Goal: Task Accomplishment & Management: Manage account settings

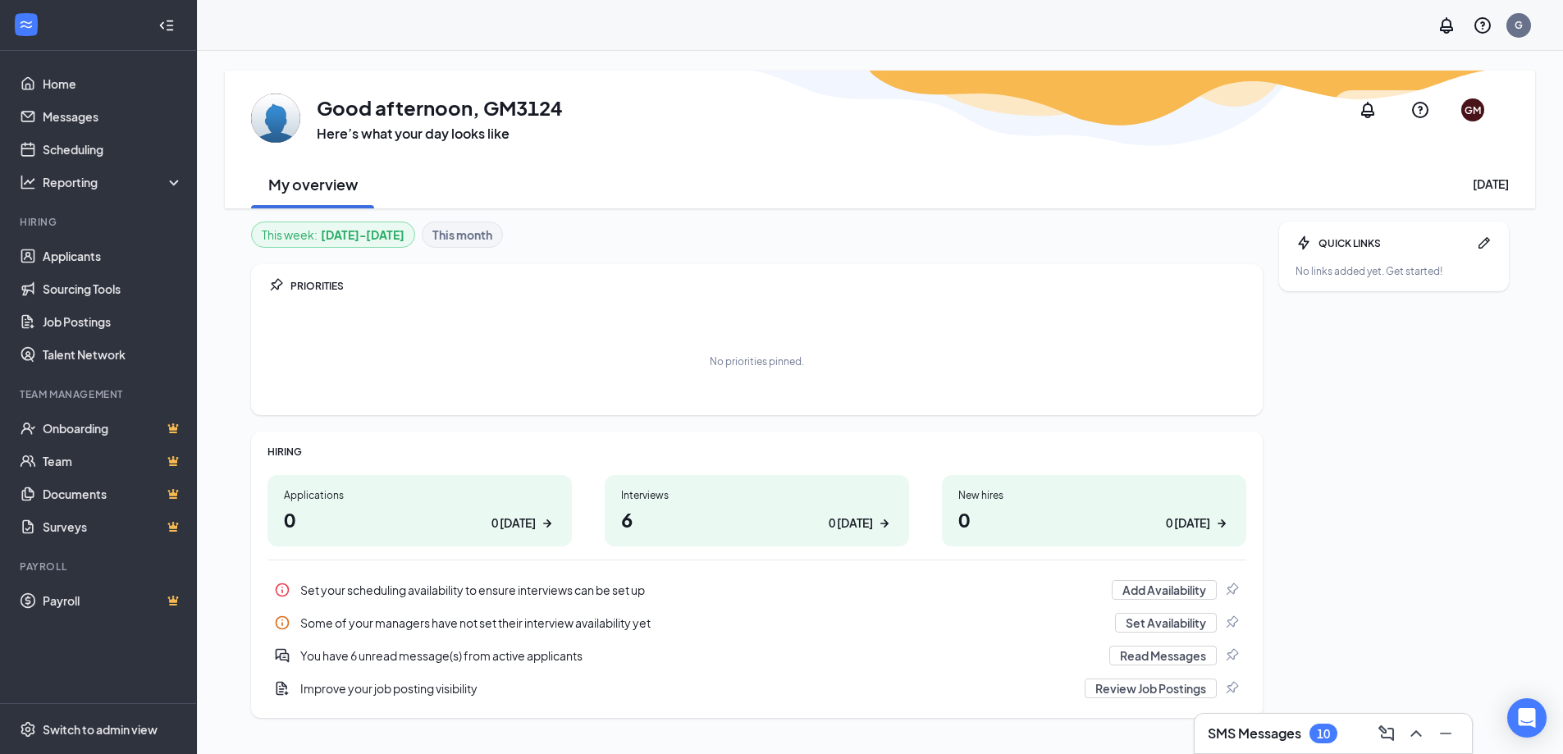
click at [520, 521] on div "0 [DATE]" at bounding box center [513, 522] width 44 height 17
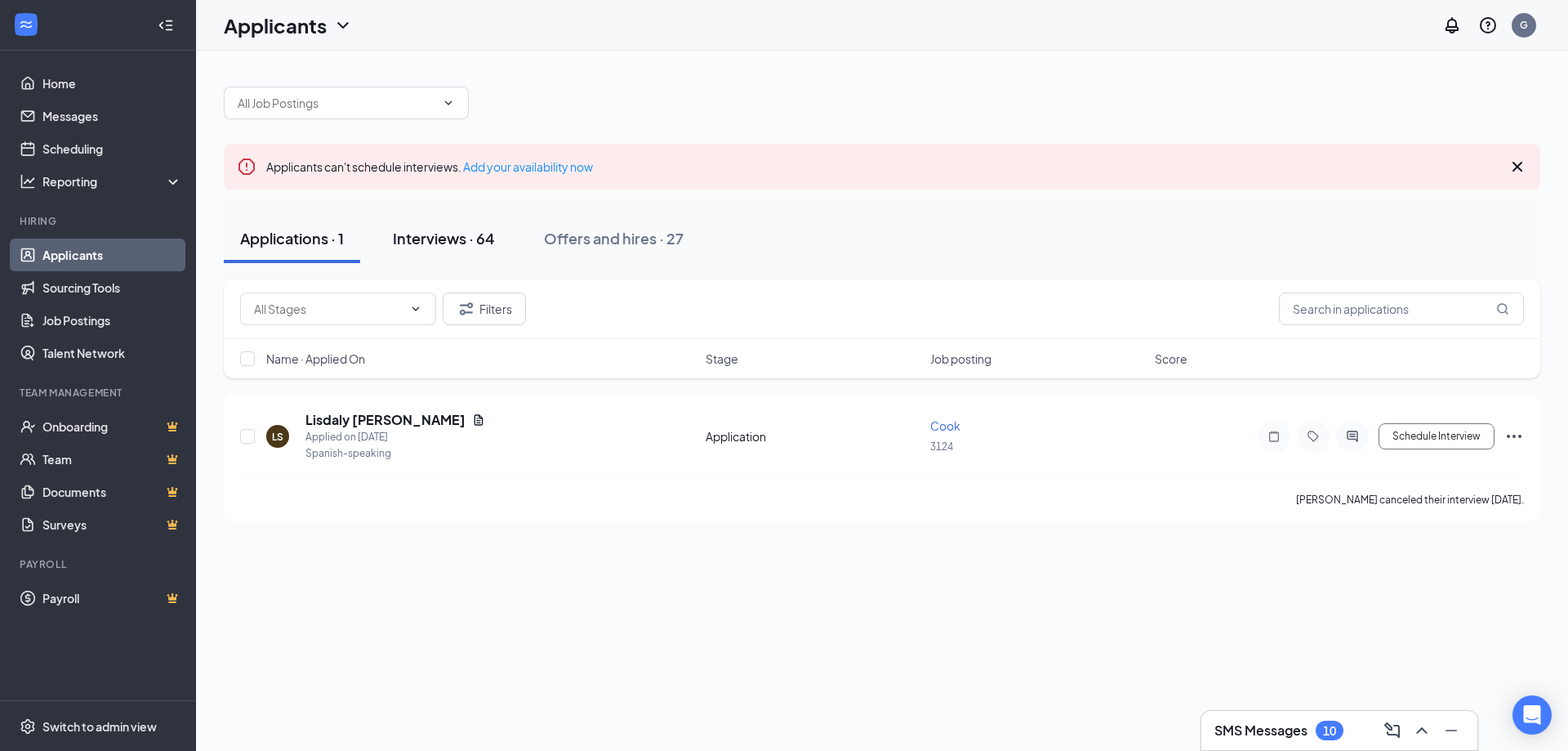
click at [474, 240] on div "Interviews · 64" at bounding box center [444, 238] width 103 height 21
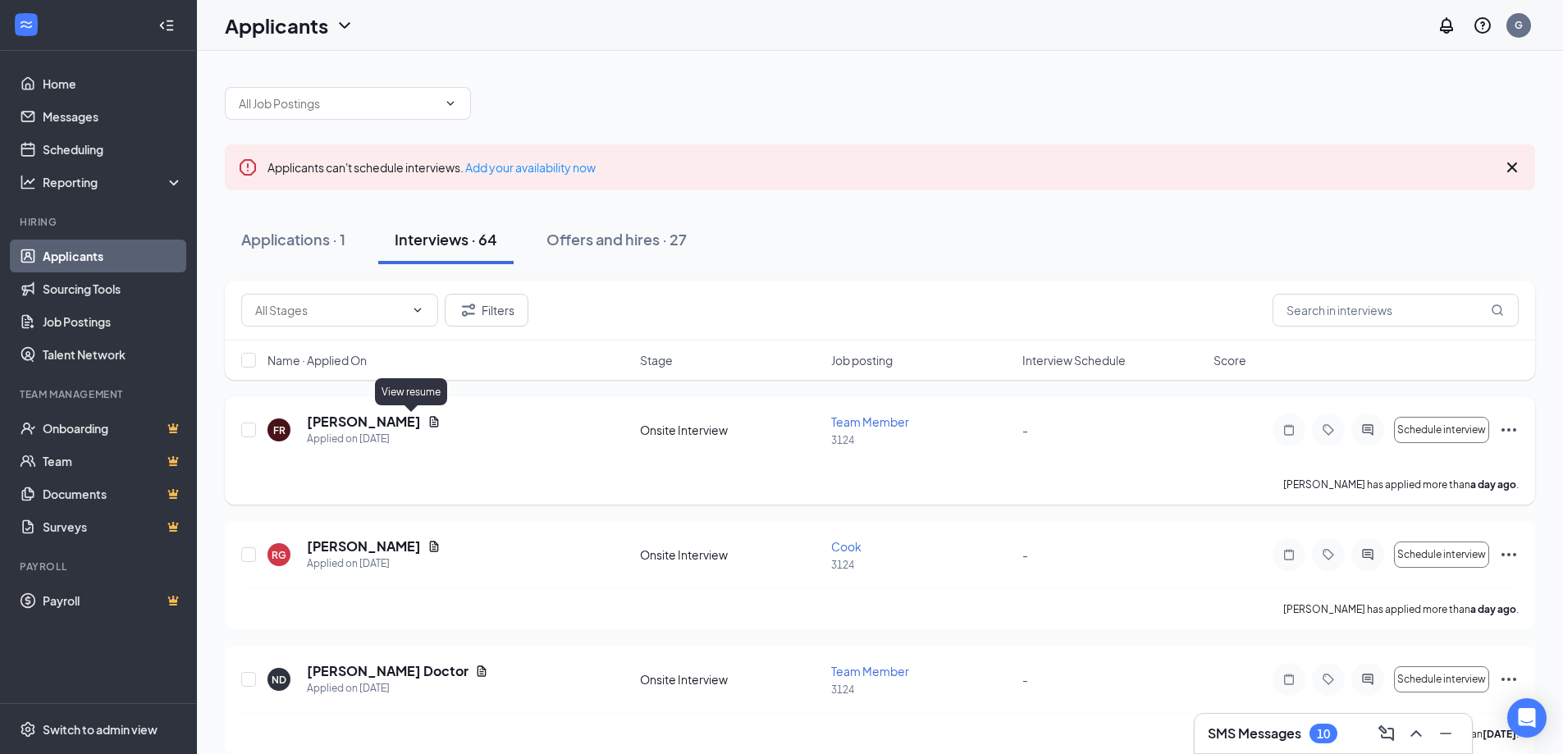
click at [427, 415] on icon "Document" at bounding box center [433, 421] width 13 height 13
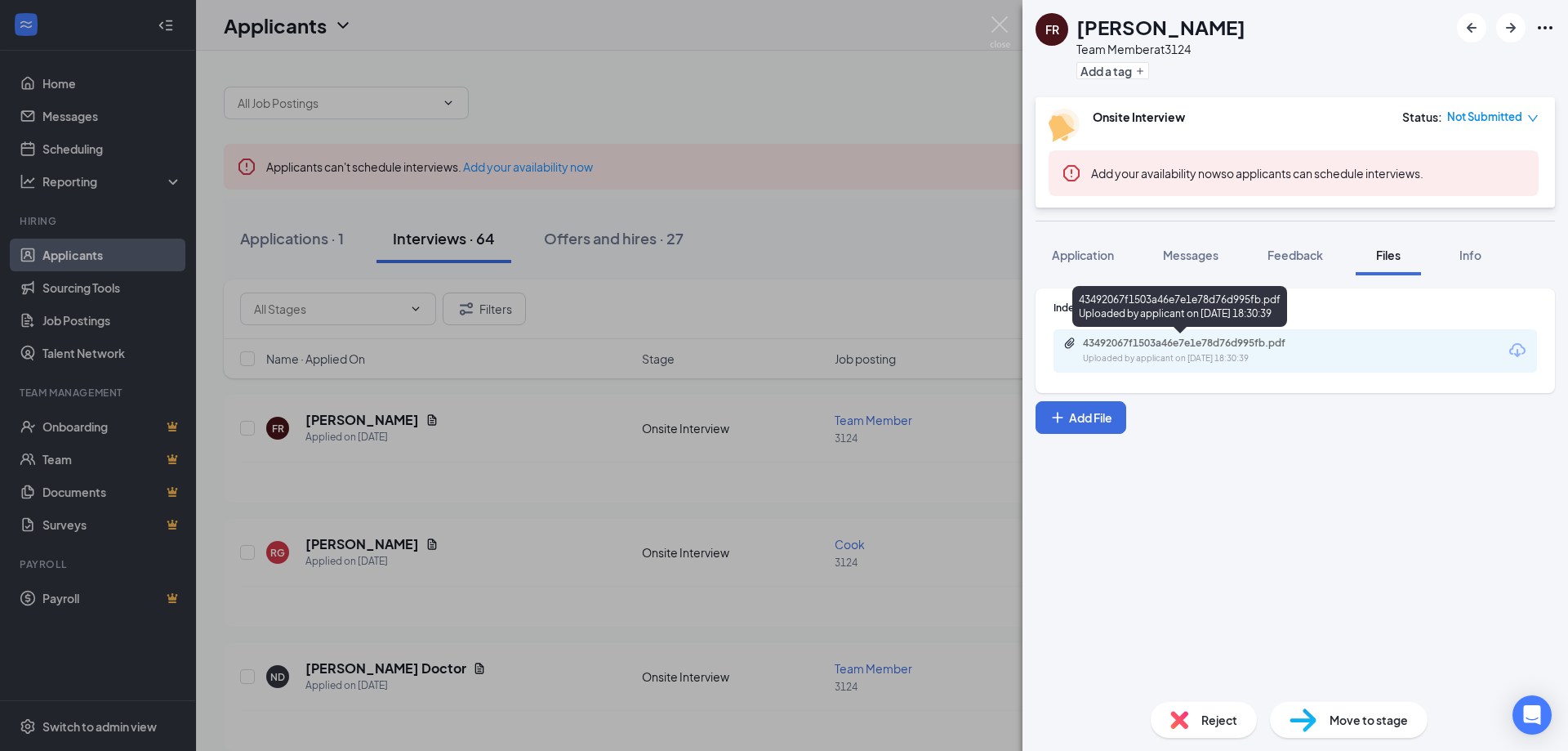
click at [1120, 353] on div "Uploaded by applicant on [DATE] 18:30:39" at bounding box center [1206, 359] width 245 height 13
click at [1189, 726] on div "Reject" at bounding box center [1204, 720] width 107 height 36
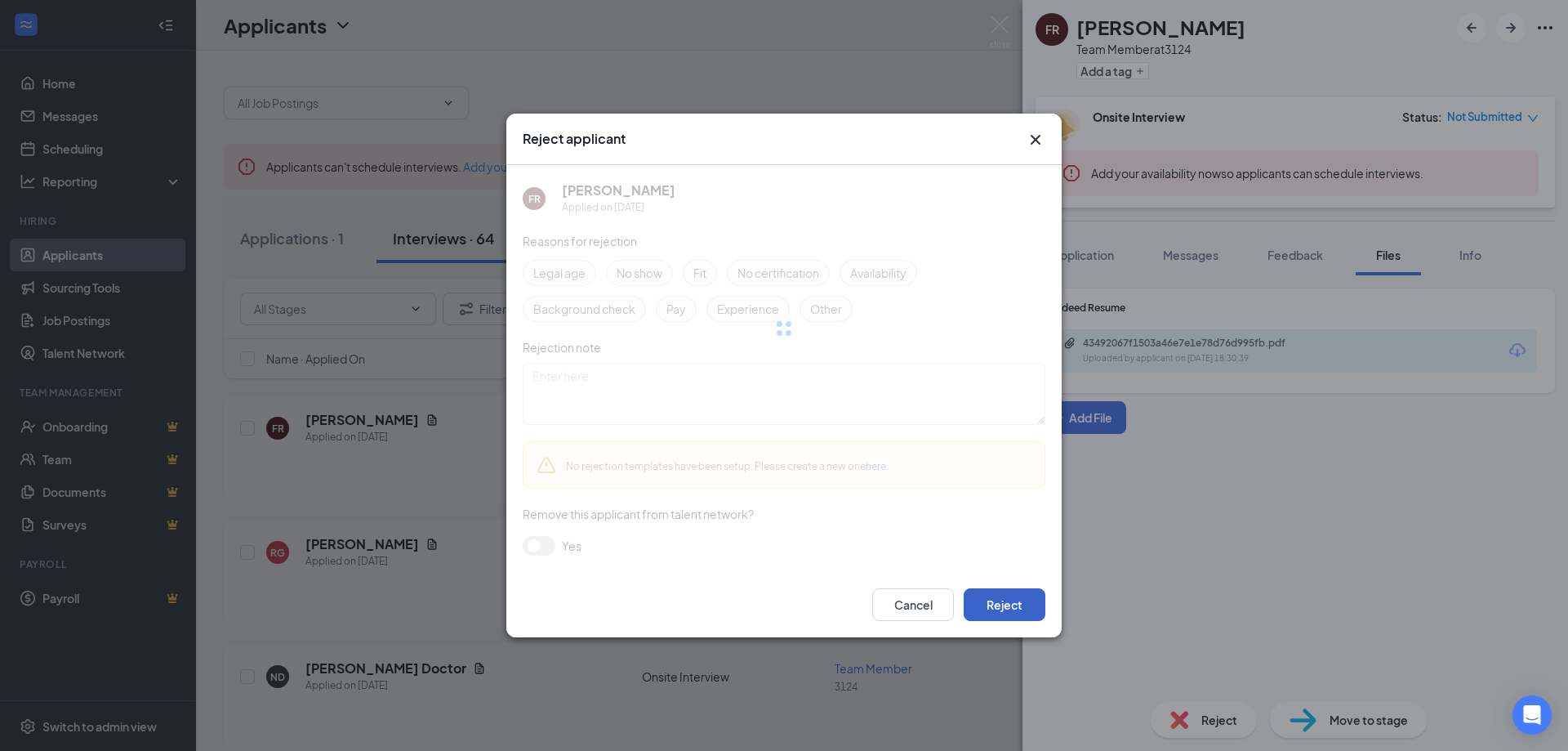
click at [1000, 609] on button "Reject" at bounding box center [1005, 605] width 82 height 33
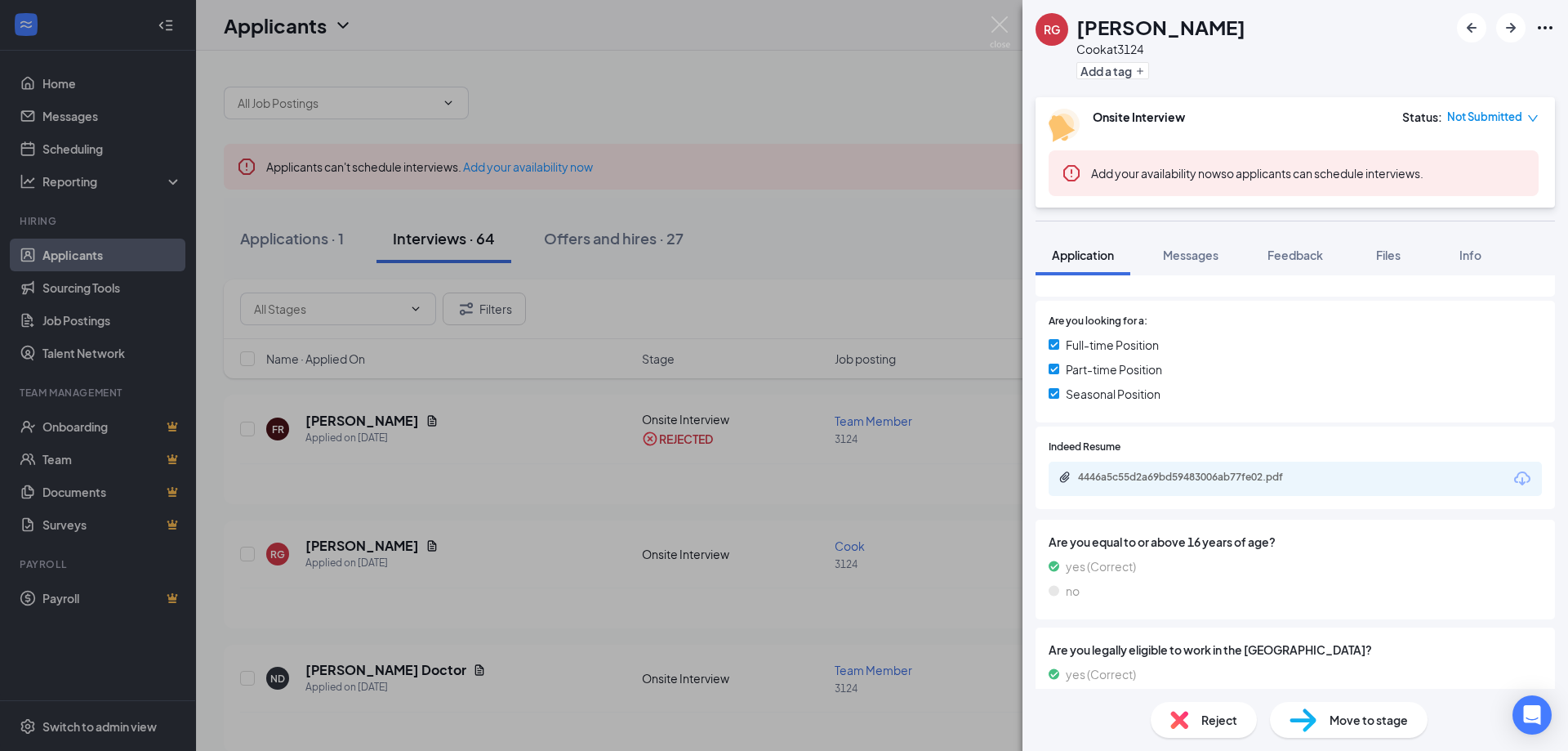
scroll to position [318, 0]
click at [1124, 475] on div "4446a5c55d2a69bd59483006ab77fe02.pdf" at bounding box center [1193, 475] width 229 height 13
click at [1172, 719] on img at bounding box center [1180, 720] width 18 height 18
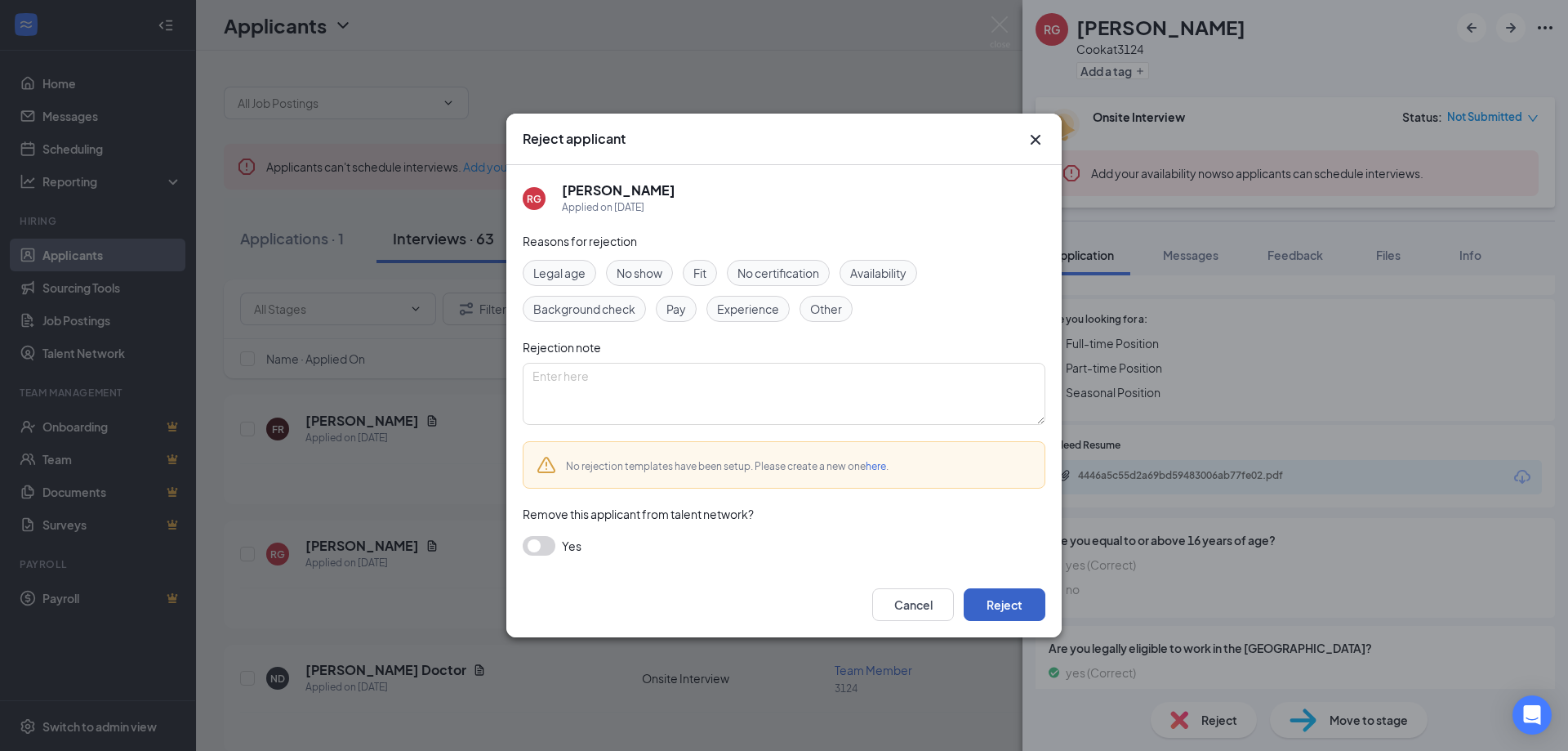
click at [975, 599] on button "Reject" at bounding box center [1005, 605] width 82 height 33
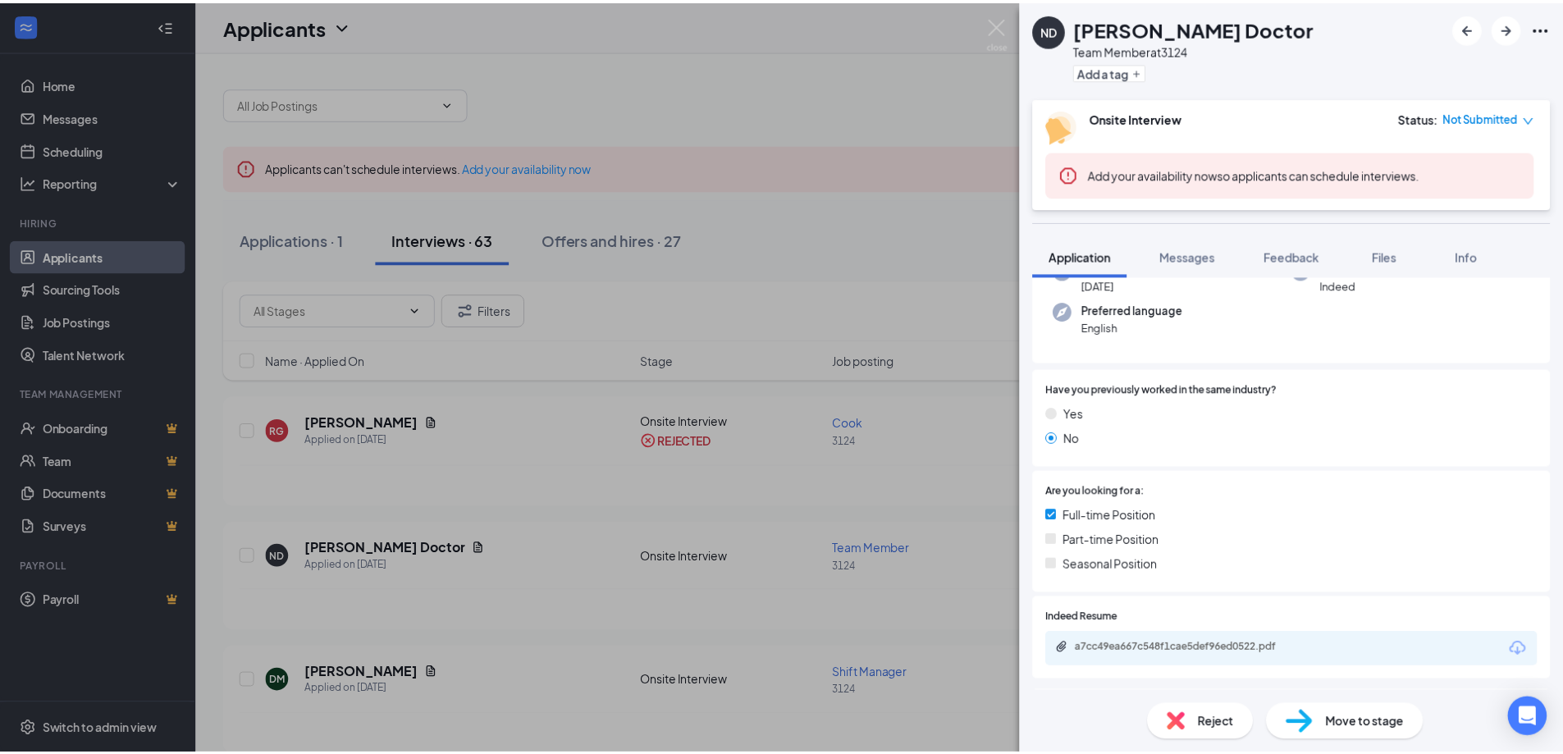
scroll to position [168, 0]
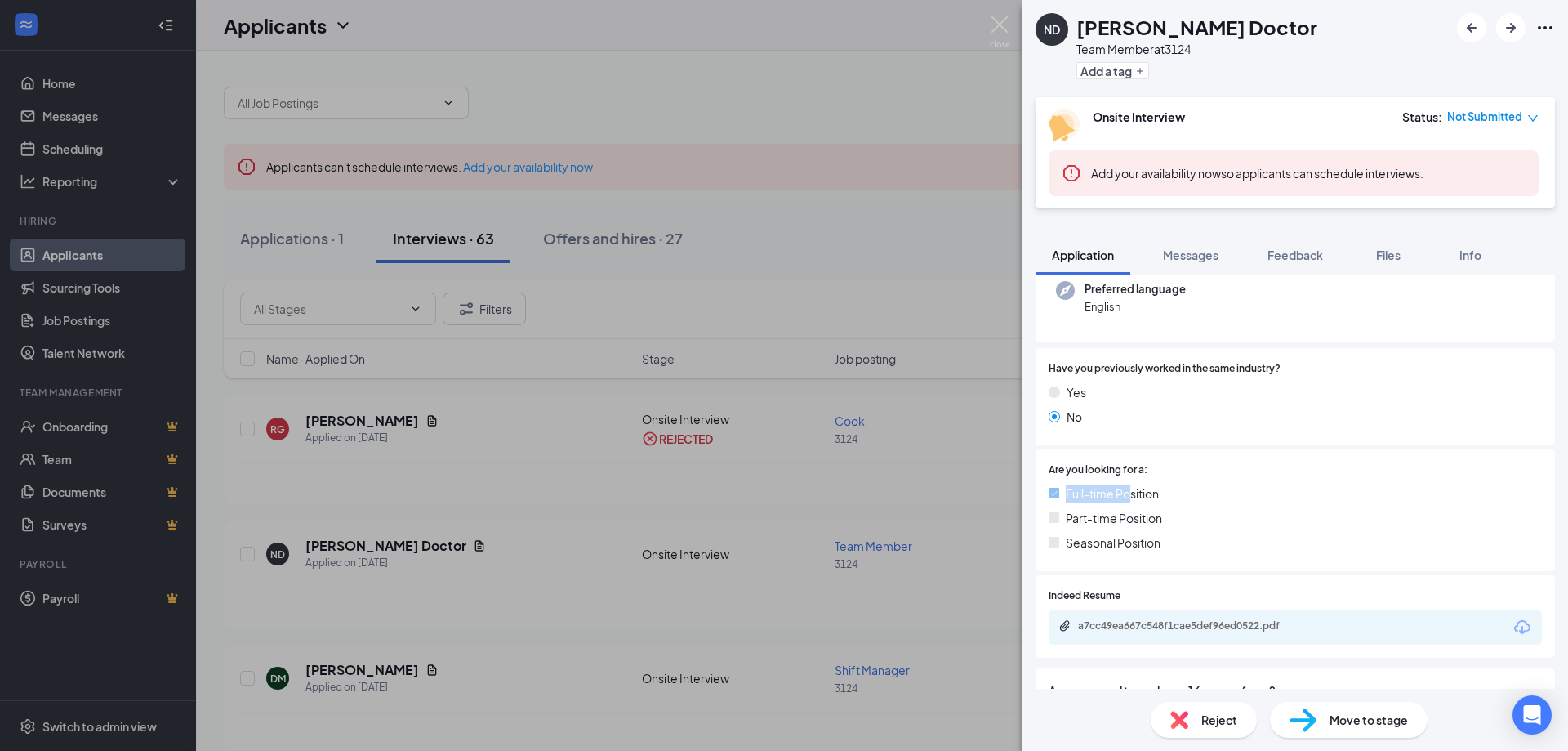
drag, startPoint x: 1048, startPoint y: 486, endPoint x: 1130, endPoint y: 484, distance: 82.0
click at [1130, 484] on div "Full-time Position" at bounding box center [1294, 493] width 493 height 18
click at [1153, 628] on div "a7cc49ea667c548f1cae5def96ed0522.pdf" at bounding box center [1193, 626] width 229 height 13
click at [995, 17] on img at bounding box center [1000, 32] width 21 height 32
